Goal: Task Accomplishment & Management: Complete application form

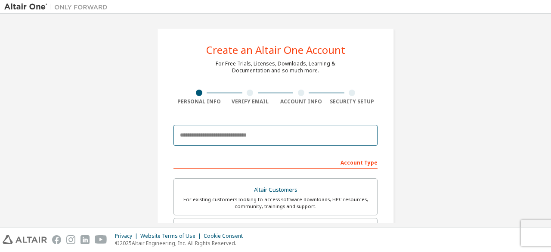
click at [267, 127] on input "email" at bounding box center [275, 135] width 204 height 21
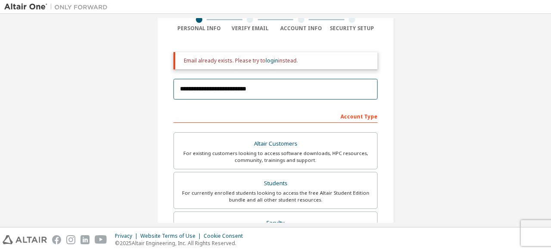
scroll to position [77, 0]
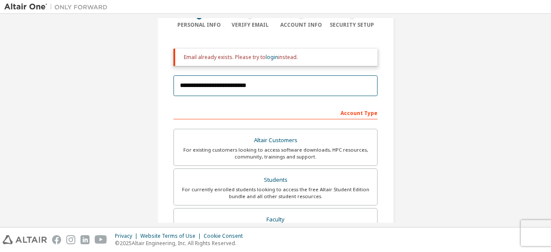
type input "**********"
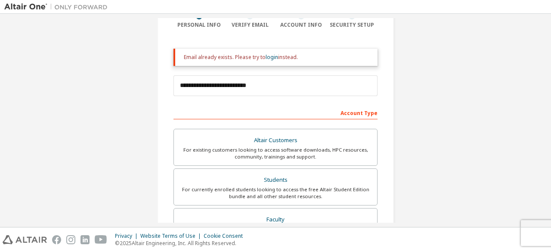
click at [251, 181] on div "Students" at bounding box center [275, 180] width 193 height 12
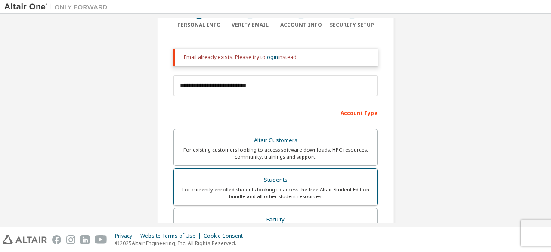
click at [199, 177] on div "Students" at bounding box center [275, 180] width 193 height 12
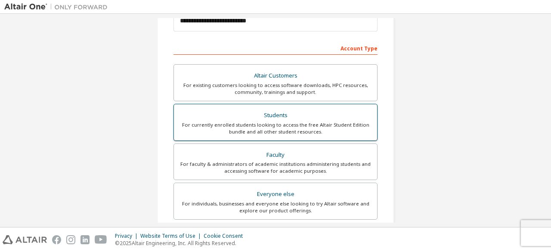
scroll to position [151, 0]
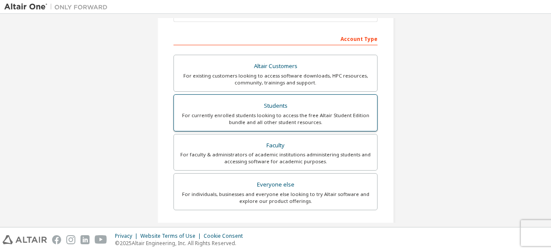
click at [221, 103] on div "Students" at bounding box center [275, 106] width 193 height 12
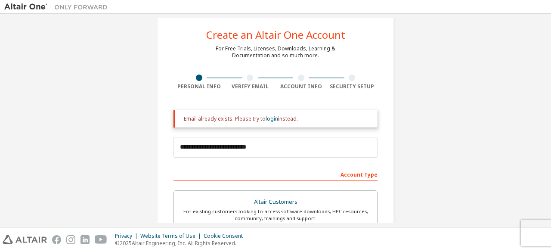
scroll to position [0, 0]
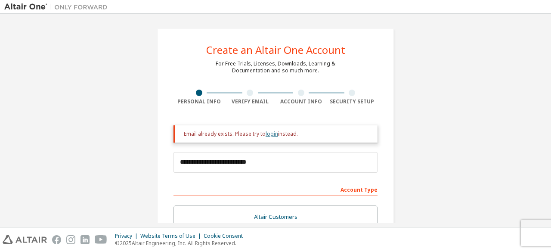
click at [271, 136] on link "login" at bounding box center [272, 133] width 12 height 7
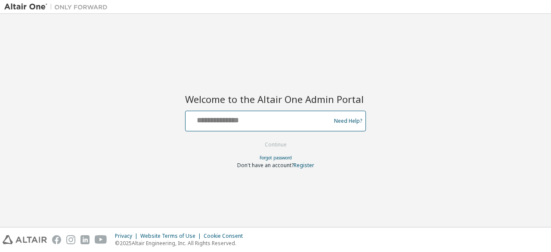
click at [212, 123] on input "text" at bounding box center [259, 119] width 141 height 12
type input "**********"
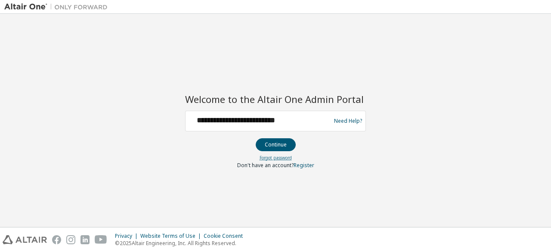
click at [260, 157] on link "Forgot password" at bounding box center [275, 157] width 32 height 6
